Goal: Transaction & Acquisition: Purchase product/service

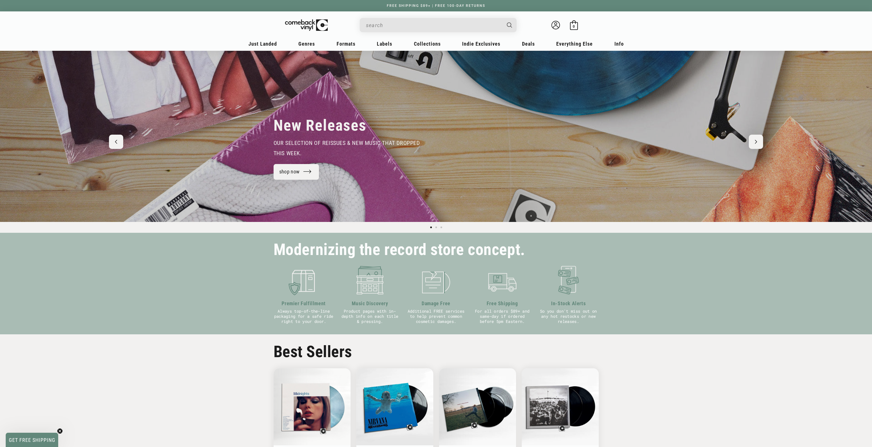
drag, startPoint x: 629, startPoint y: 315, endPoint x: 627, endPoint y: 308, distance: 8.0
click at [629, 315] on div "Modernizing the record store concept. Premier Fulfillment Always top-of-the-lin…" at bounding box center [436, 284] width 872 height 102
click at [554, 27] on icon at bounding box center [555, 25] width 9 height 9
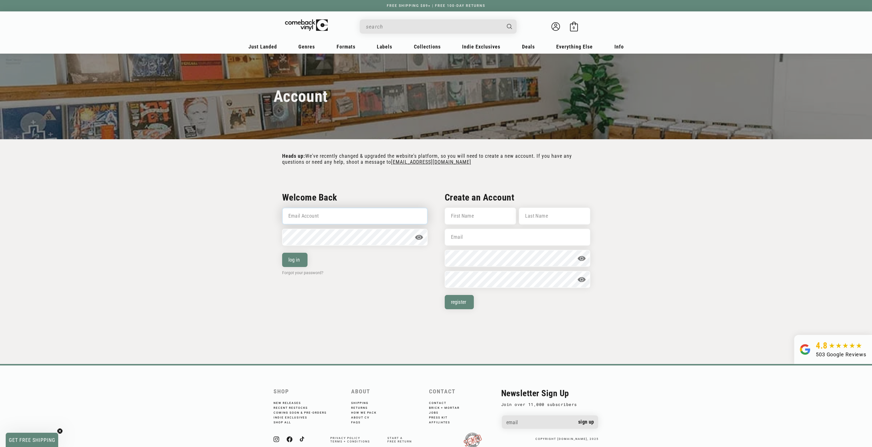
click at [333, 214] on input "Email Account" at bounding box center [354, 216] width 145 height 17
type input "[EMAIL_ADDRESS][DOMAIN_NAME]"
type input "corneliustgunn@gmail.com"
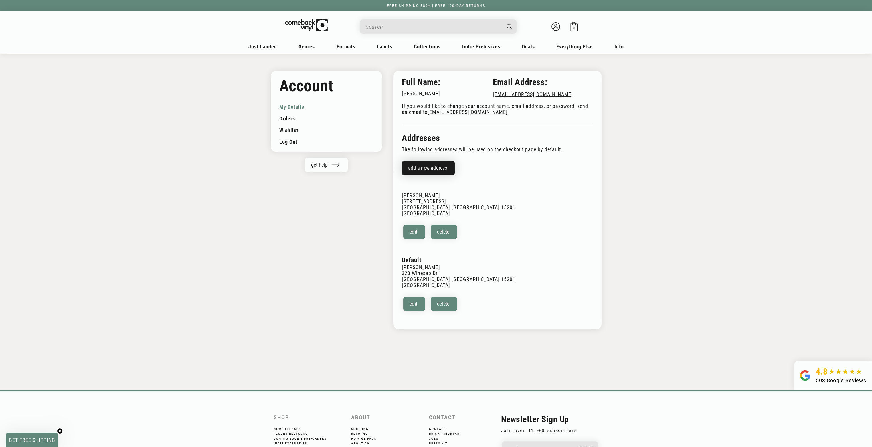
click at [440, 169] on button "Add a new address" at bounding box center [428, 168] width 53 height 14
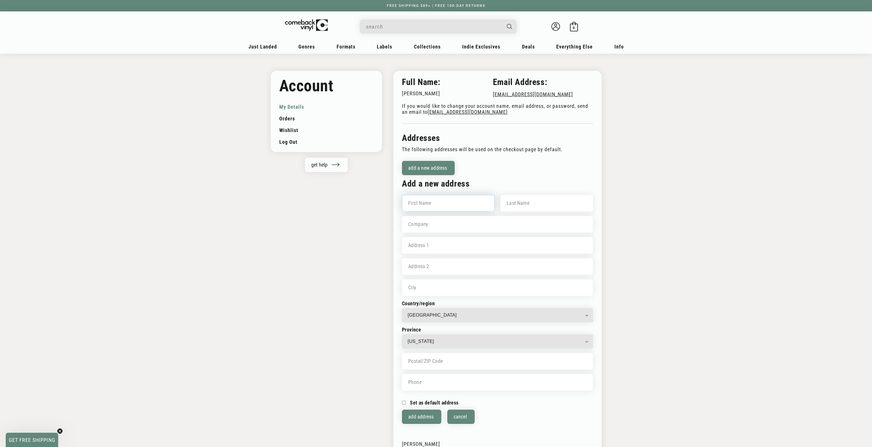
click at [439, 206] on input "First name" at bounding box center [448, 203] width 93 height 17
type input "Neil"
type input "Gunn"
type input "5804 Longview Cir"
type input "Bridgeville"
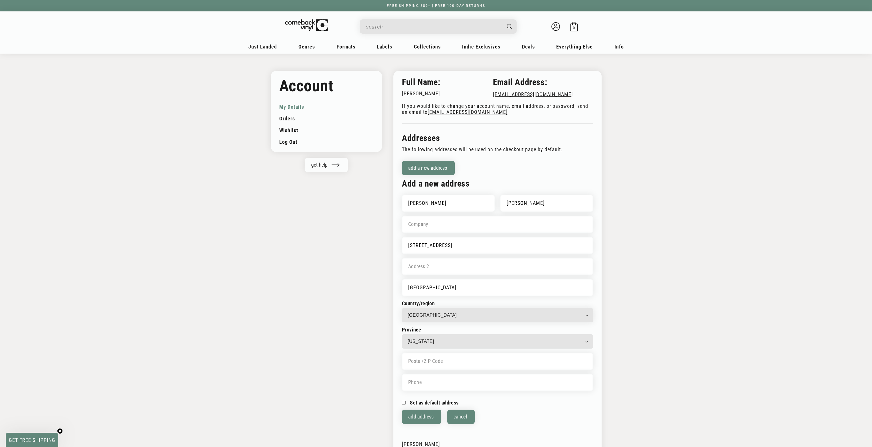
select select "Pennsylvania"
type input "15017"
type input "5713341891"
click at [403, 404] on input "Set as default address" at bounding box center [404, 403] width 4 height 4
checkbox input "true"
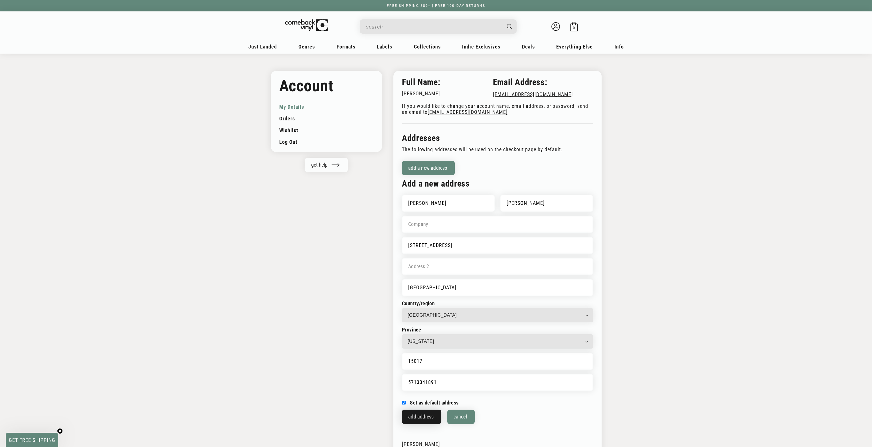
click at [413, 415] on button "Add address" at bounding box center [421, 417] width 39 height 14
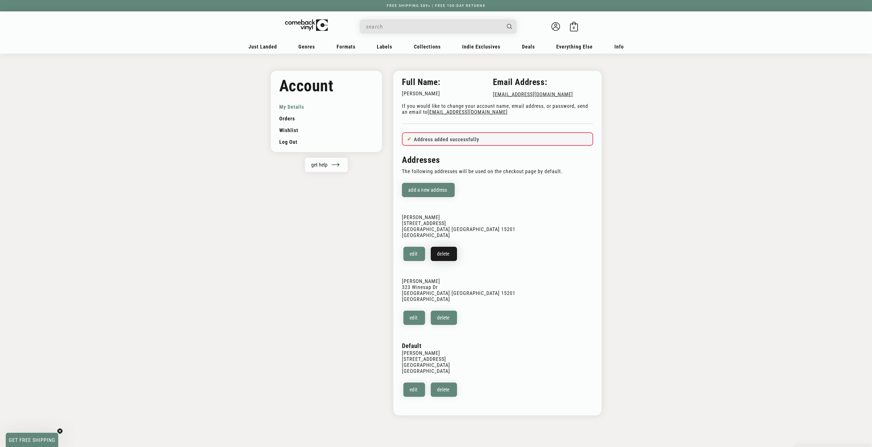
click at [451, 254] on button "Delete" at bounding box center [444, 254] width 26 height 14
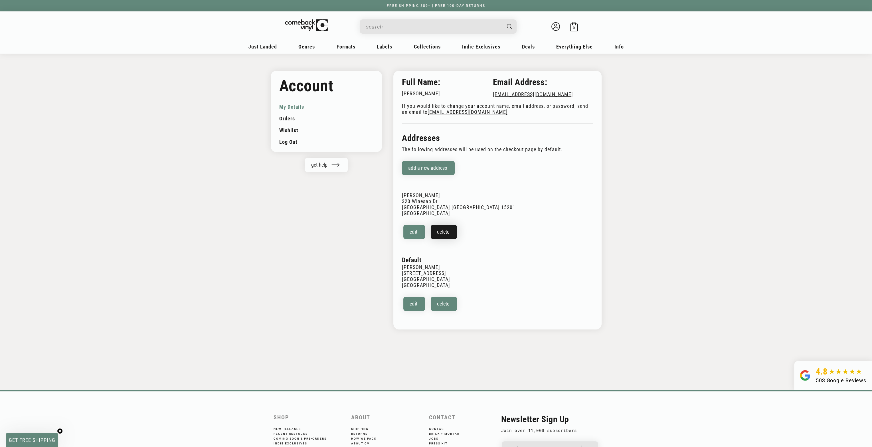
click at [451, 233] on button "Delete" at bounding box center [444, 232] width 26 height 14
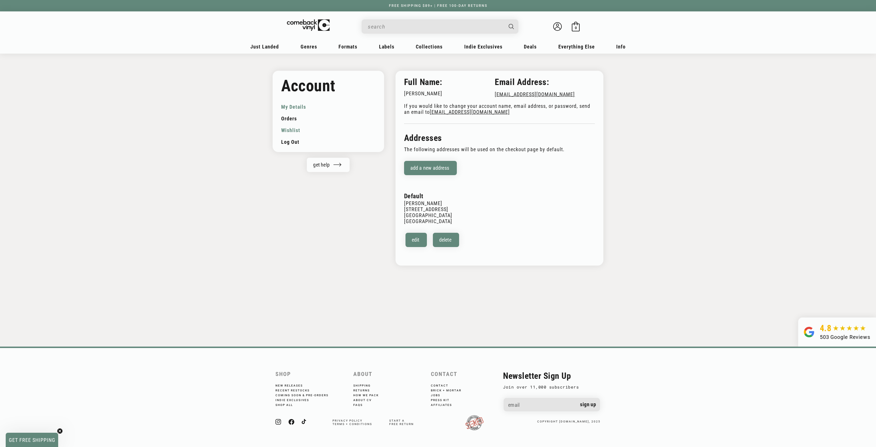
click at [290, 129] on link "Wishlist" at bounding box center [328, 130] width 94 height 12
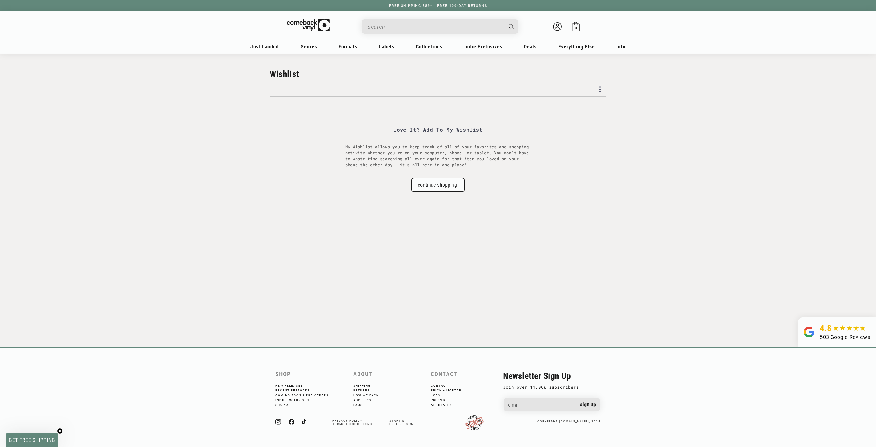
click at [392, 21] on input "When autocomplete results are available use up and down arrows to review and en…" at bounding box center [435, 27] width 135 height 12
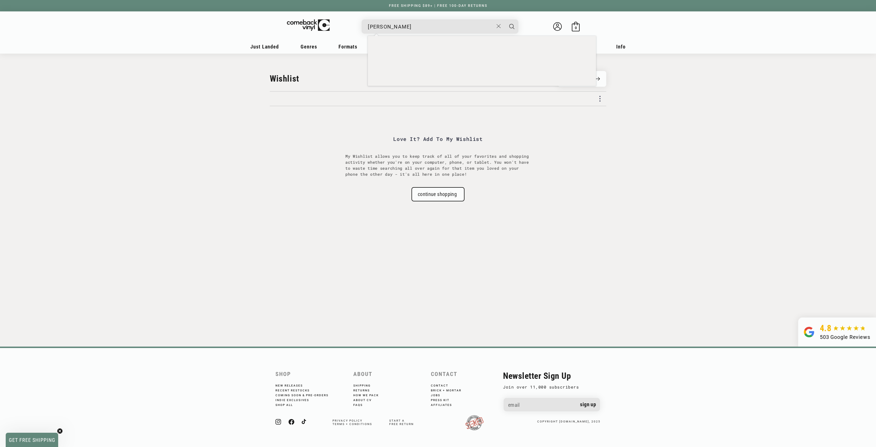
type input "howard shore"
click at [505, 19] on button "Search" at bounding box center [512, 26] width 14 height 14
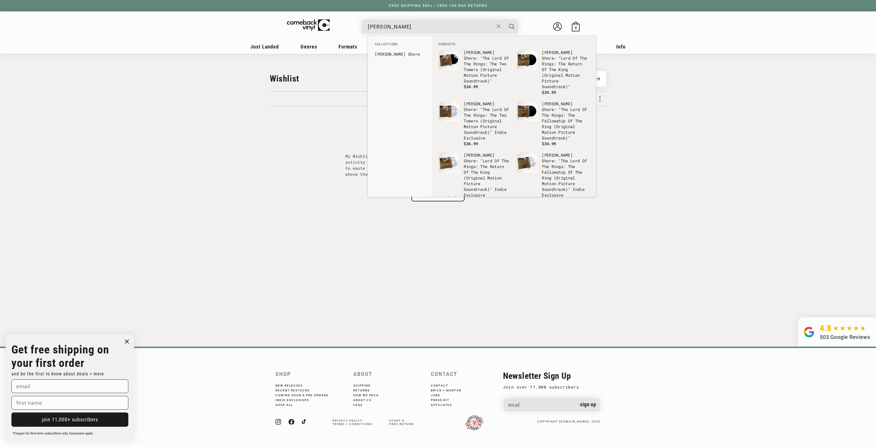
drag, startPoint x: 218, startPoint y: 0, endPoint x: 470, endPoint y: 68, distance: 260.7
click at [470, 68] on p "Howard Shore - "The Lord Of The Rings: The Two Towers (Original Motion Picture …" at bounding box center [487, 67] width 47 height 34
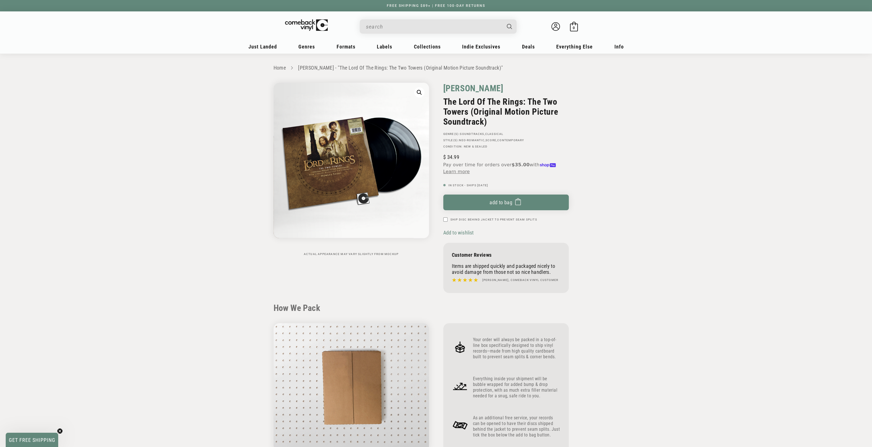
click at [471, 90] on link "[PERSON_NAME]" at bounding box center [473, 88] width 60 height 11
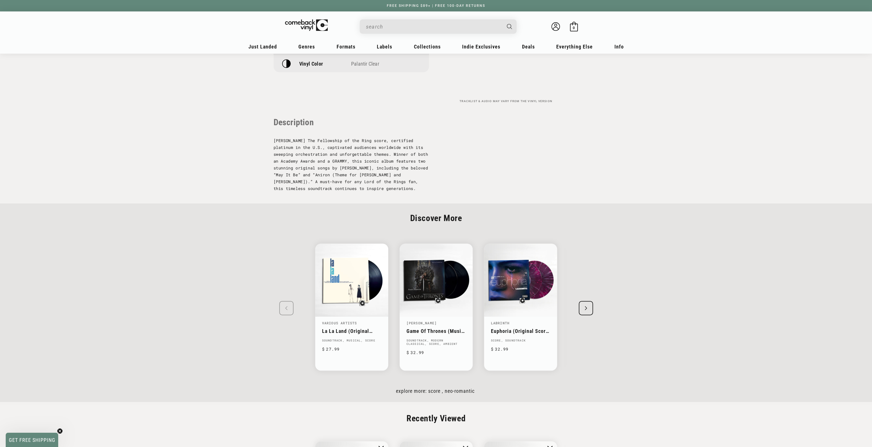
scroll to position [523, 0]
